Goal: Information Seeking & Learning: Compare options

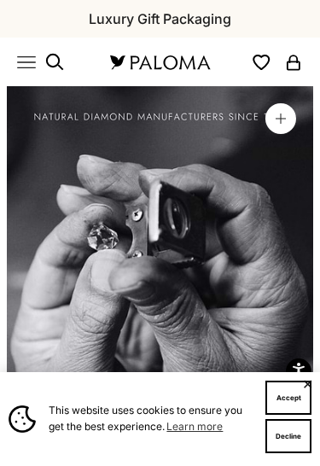
scroll to position [0, 1618]
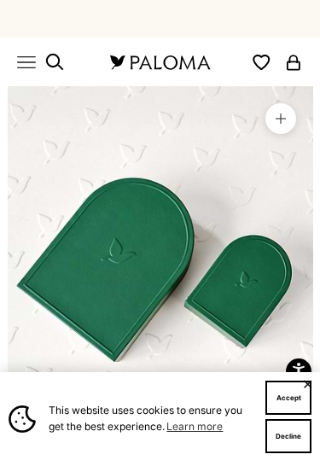
scroll to position [0, 324]
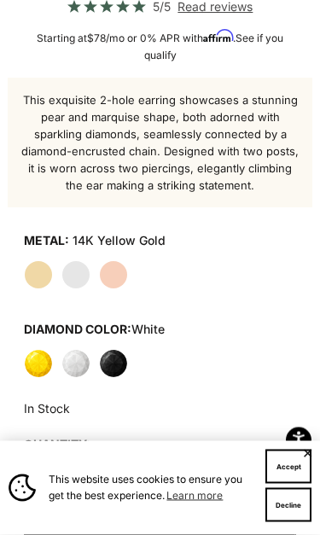
scroll to position [611, 0]
click at [87, 359] on label "White" at bounding box center [75, 363] width 29 height 29
click at [78, 360] on label "White" at bounding box center [75, 363] width 29 height 29
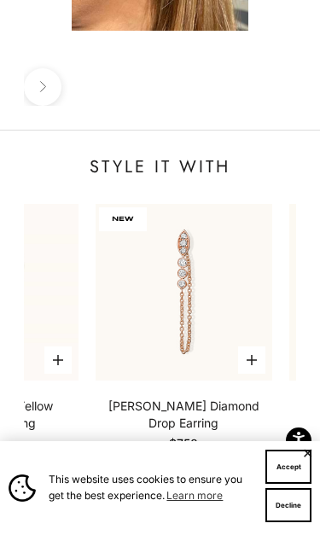
scroll to position [0, 306]
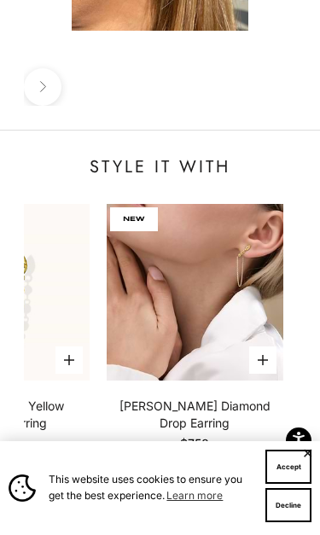
click at [221, 204] on img at bounding box center [195, 292] width 177 height 177
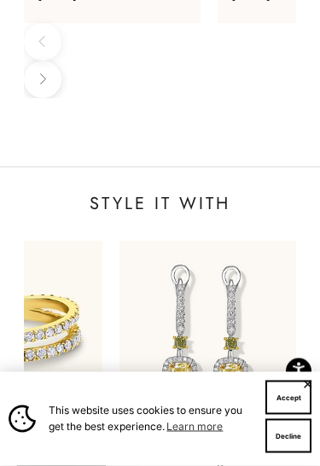
scroll to position [2089, 0]
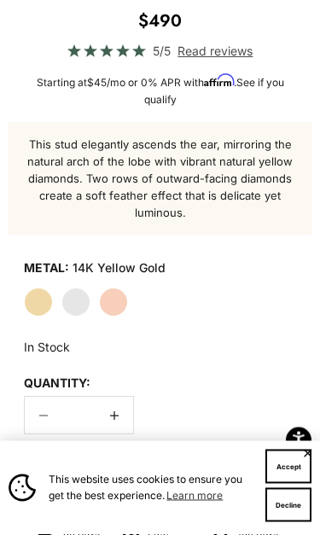
scroll to position [567, 0]
click at [90, 295] on label "White Gold" at bounding box center [75, 302] width 29 height 29
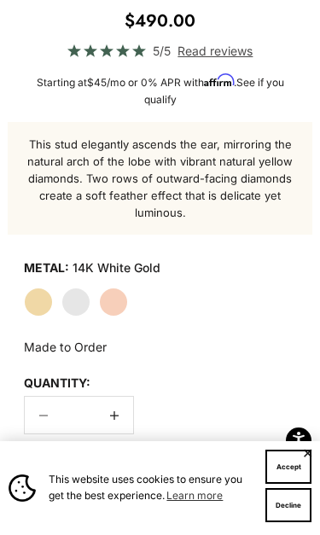
click at [49, 298] on label "Yellow Gold" at bounding box center [38, 302] width 29 height 29
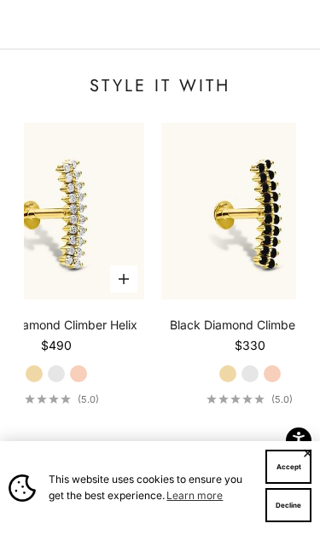
scroll to position [0, 35]
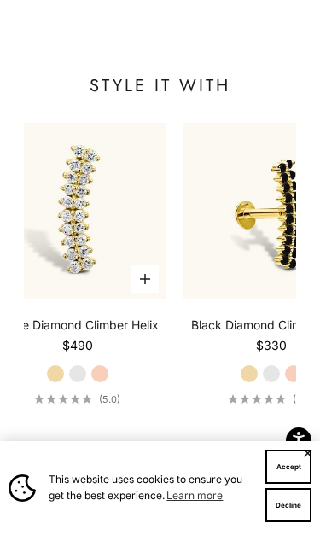
click at [105, 158] on img at bounding box center [77, 211] width 177 height 177
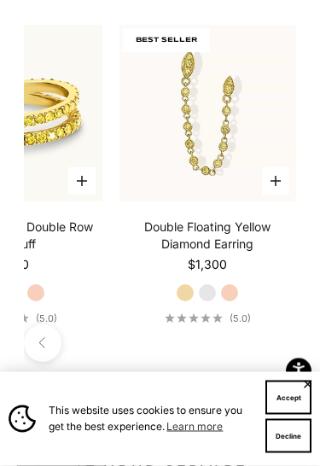
scroll to position [2189, 0]
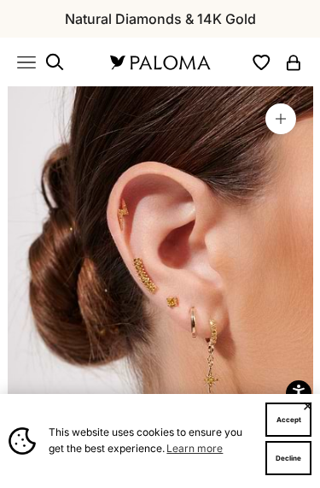
scroll to position [0, 324]
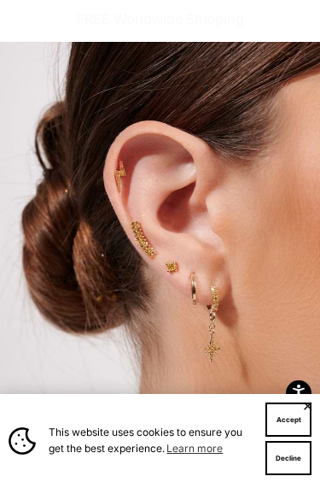
click at [237, 281] on img at bounding box center [160, 239] width 320 height 395
